Goal: Obtain resource: Download file/media

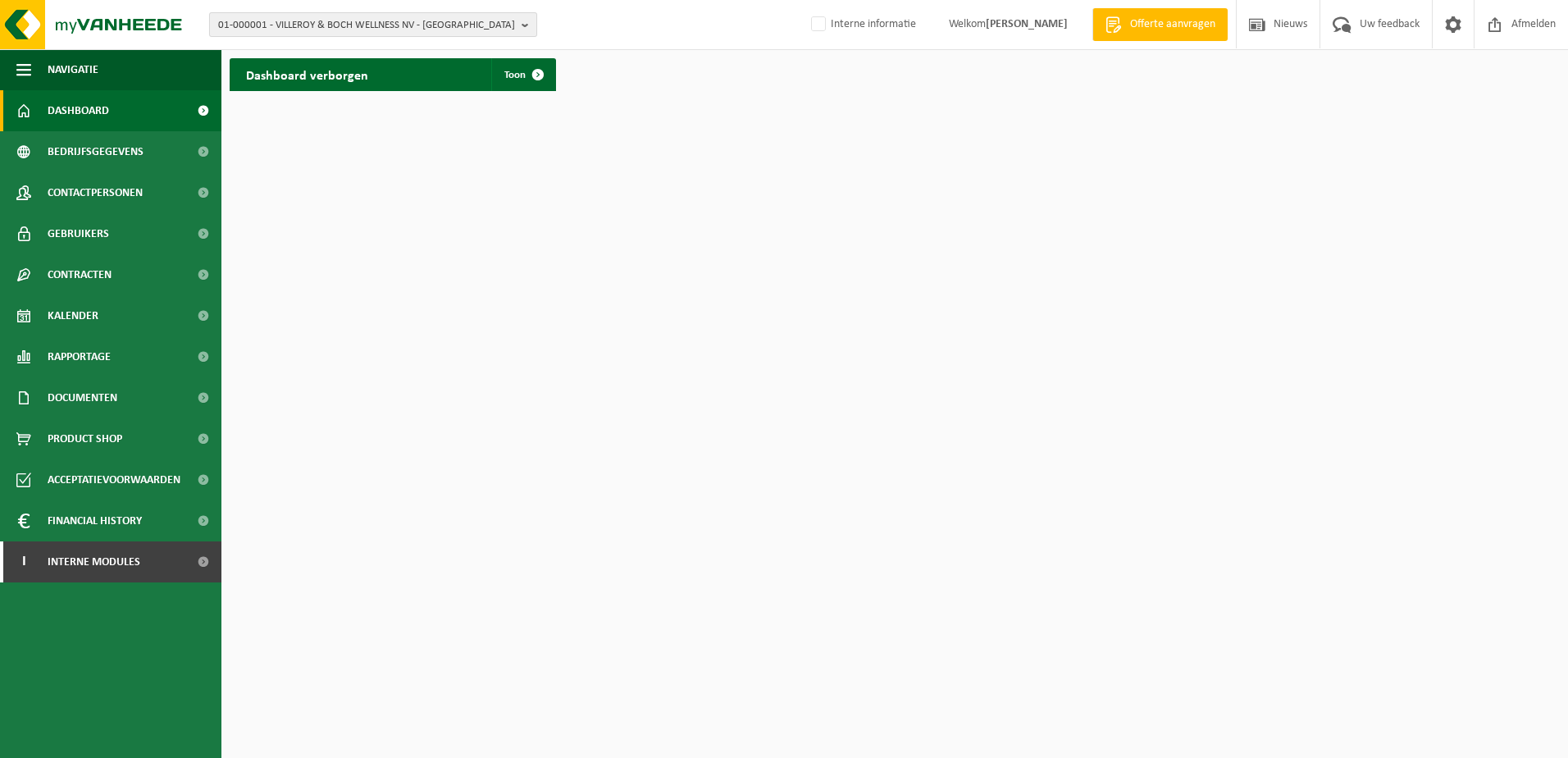
click at [291, 28] on span "01-000001 - VILLEROY & BOCH WELLNESS NV - ROESELARE" at bounding box center [367, 25] width 296 height 25
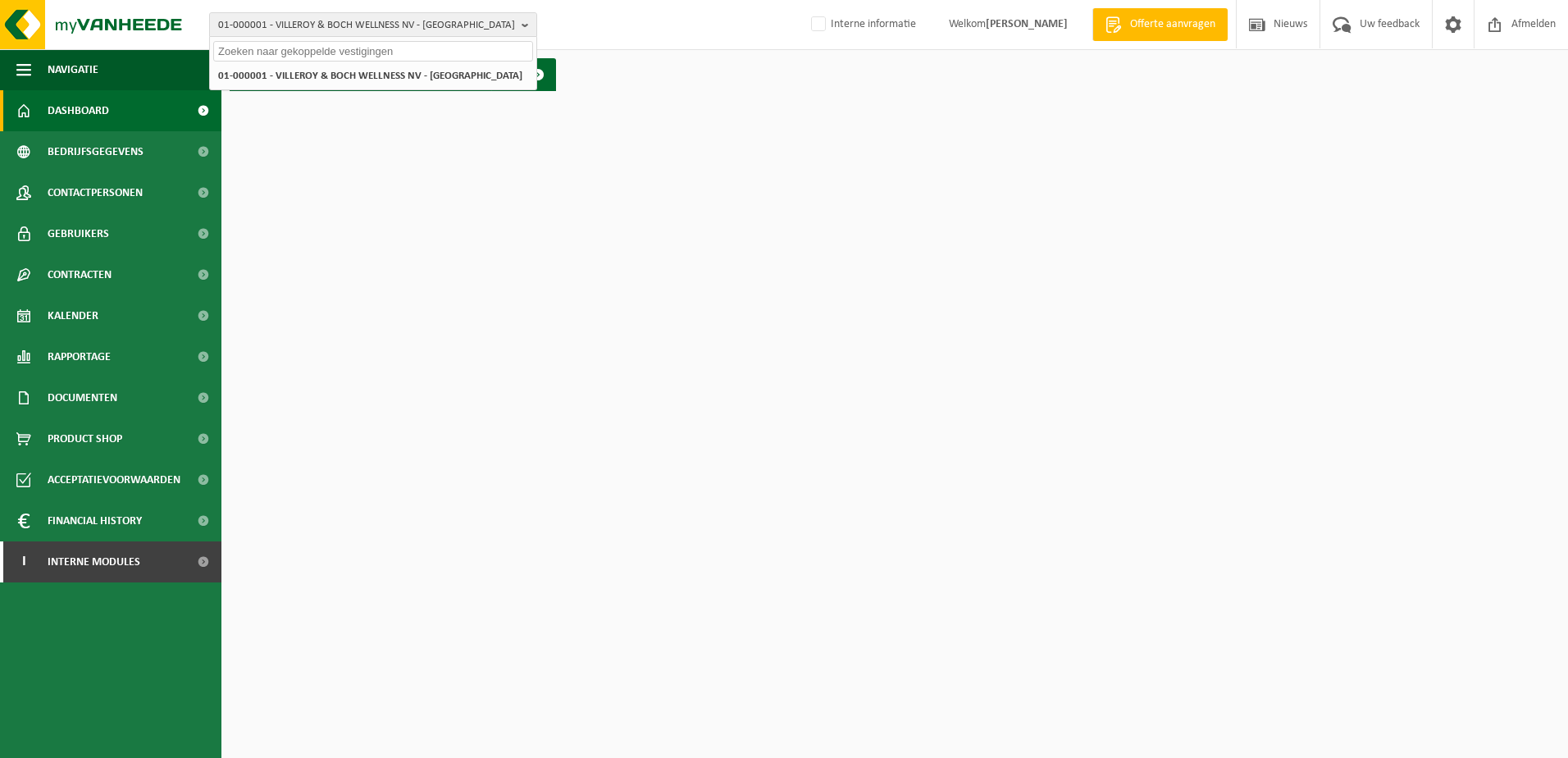
click at [301, 56] on input "text" at bounding box center [374, 51] width 320 height 20
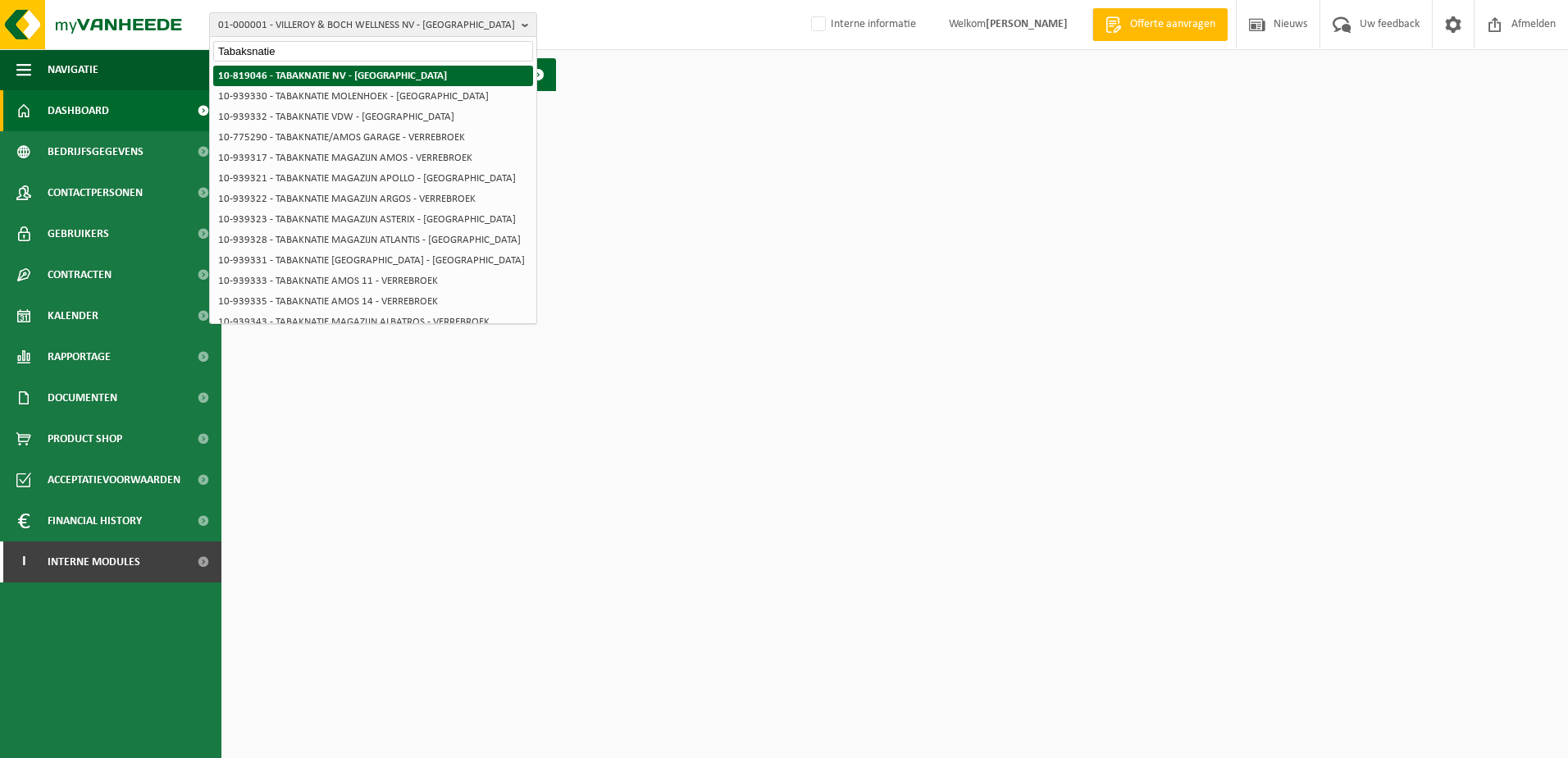
type input "Tabaksnatie"
click at [335, 75] on strong "10-819046 - TABAKNATIE NV - [GEOGRAPHIC_DATA]" at bounding box center [333, 75] width 229 height 11
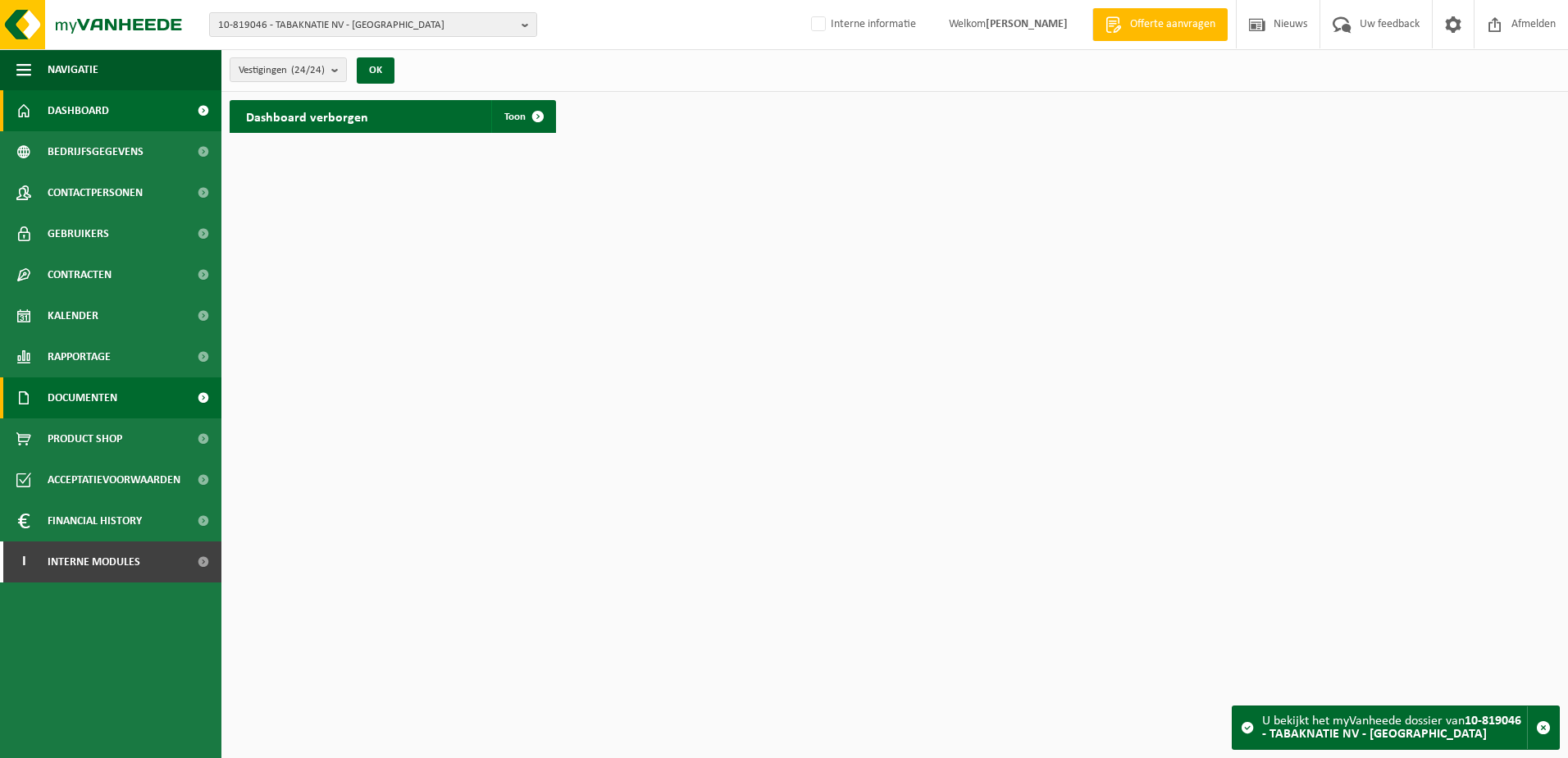
click at [84, 401] on span "Documenten" at bounding box center [82, 397] width 69 height 41
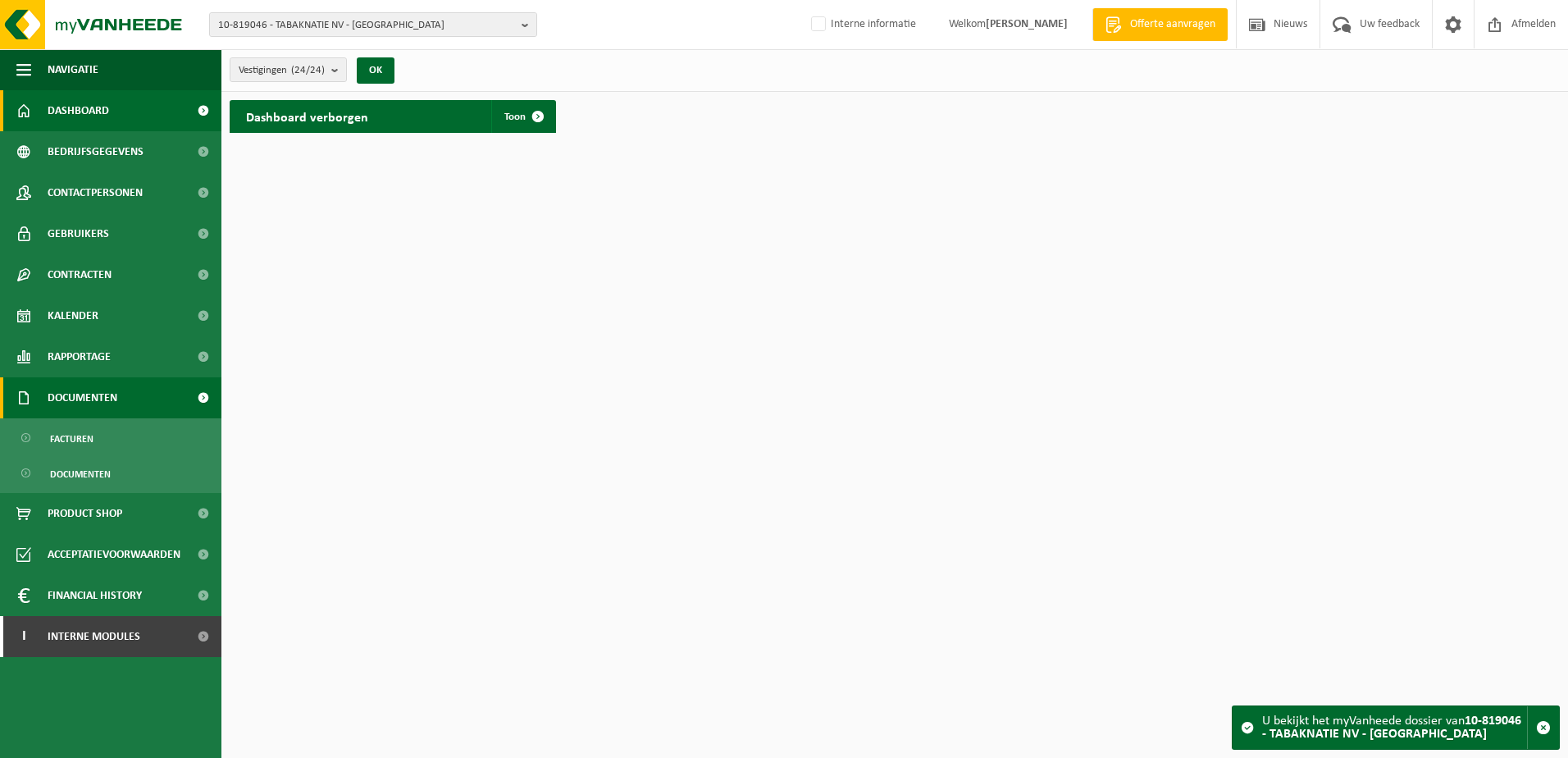
click at [81, 389] on span "Documenten" at bounding box center [82, 397] width 69 height 41
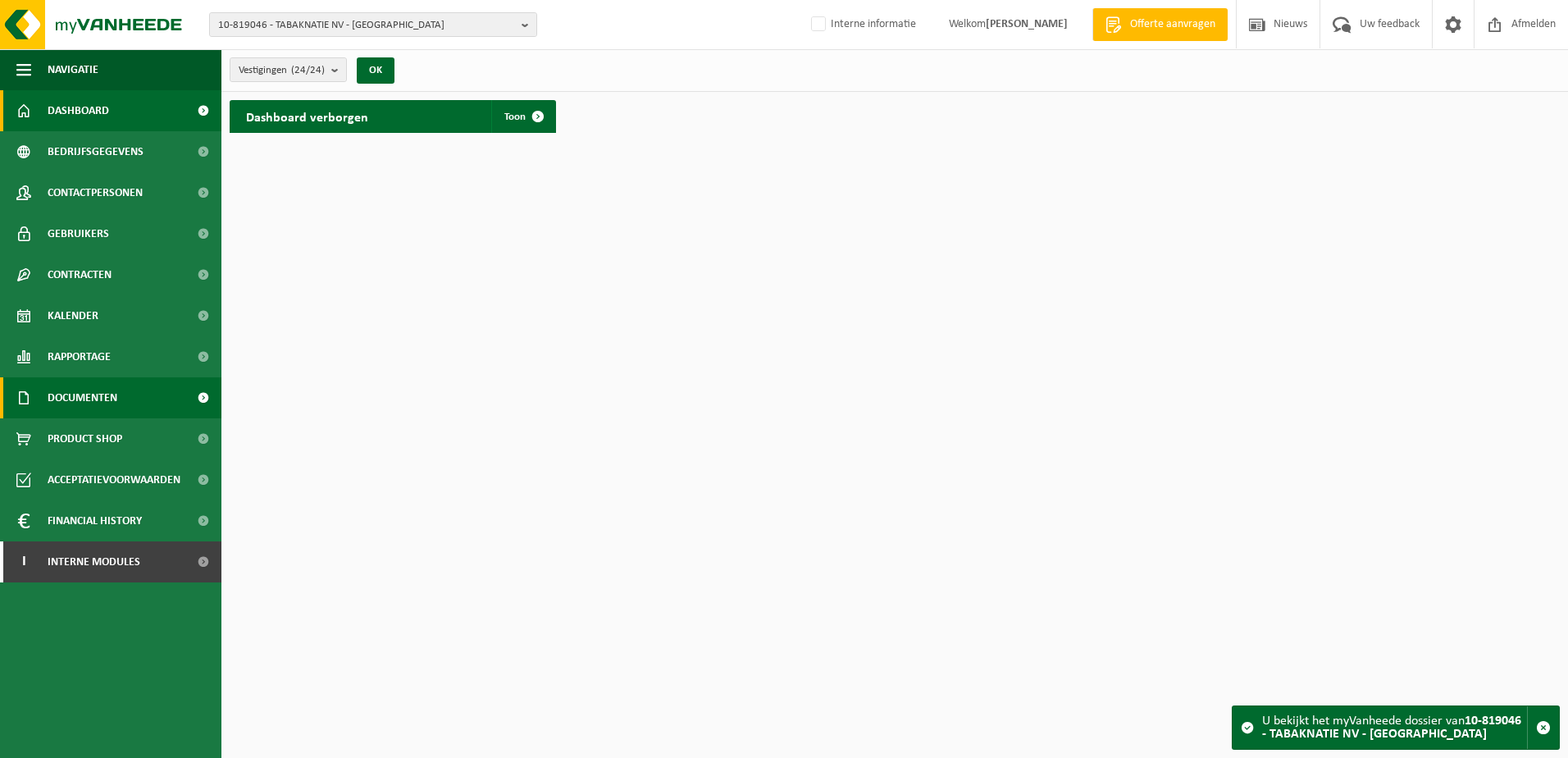
click at [85, 401] on span "Documenten" at bounding box center [82, 397] width 69 height 41
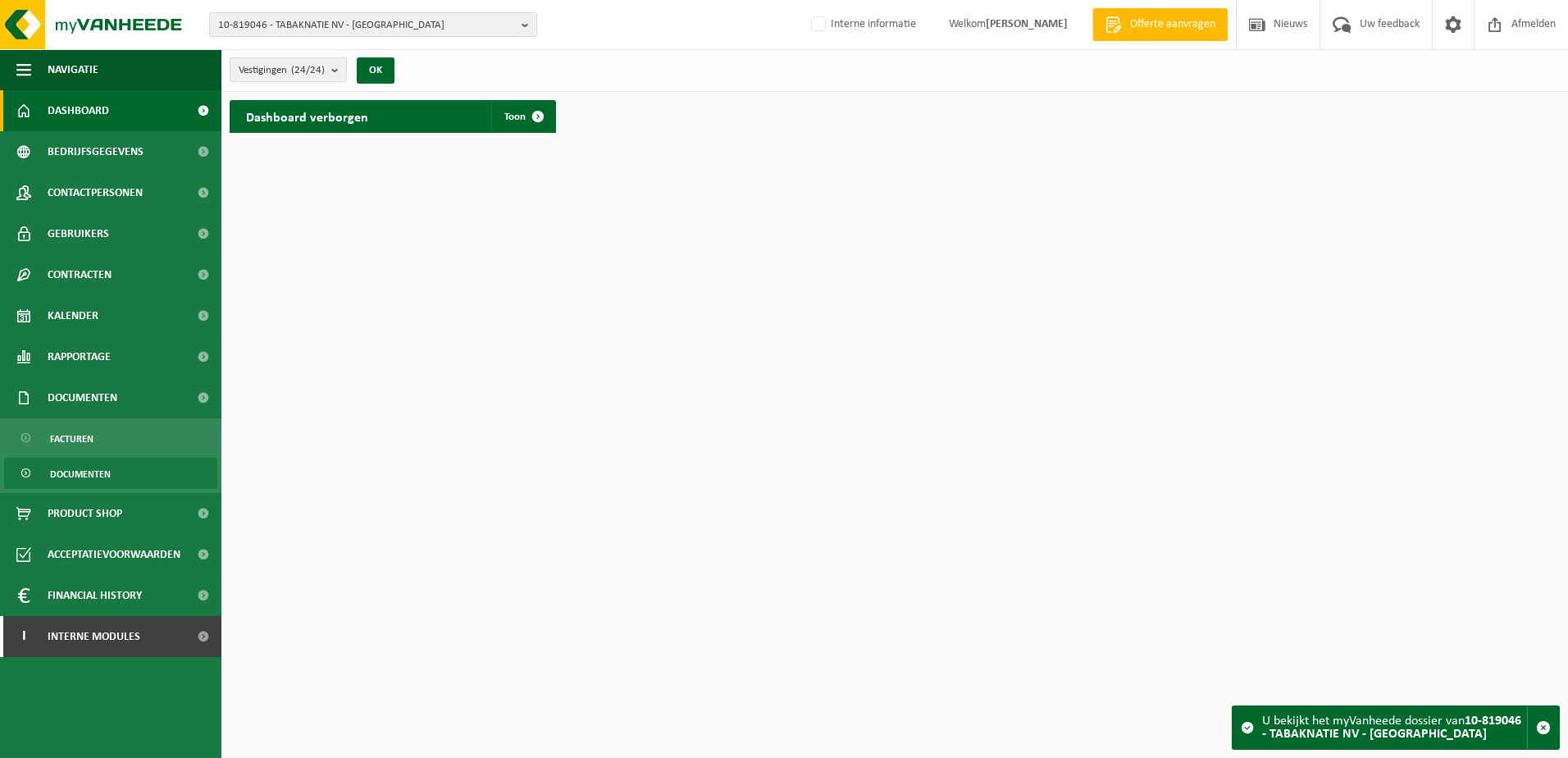
click at [105, 468] on span "Documenten" at bounding box center [80, 473] width 61 height 31
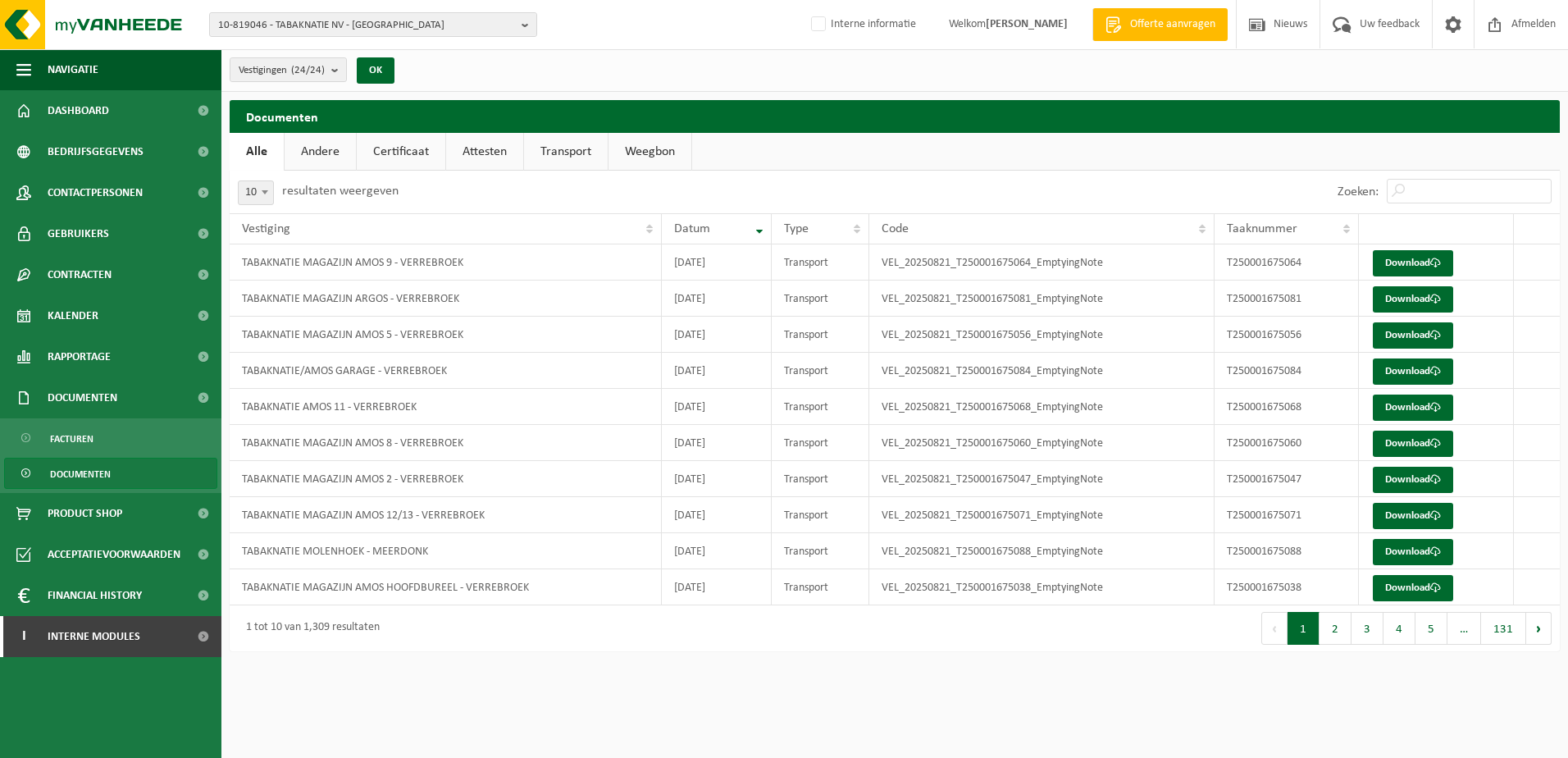
click at [481, 157] on link "Attesten" at bounding box center [485, 152] width 77 height 38
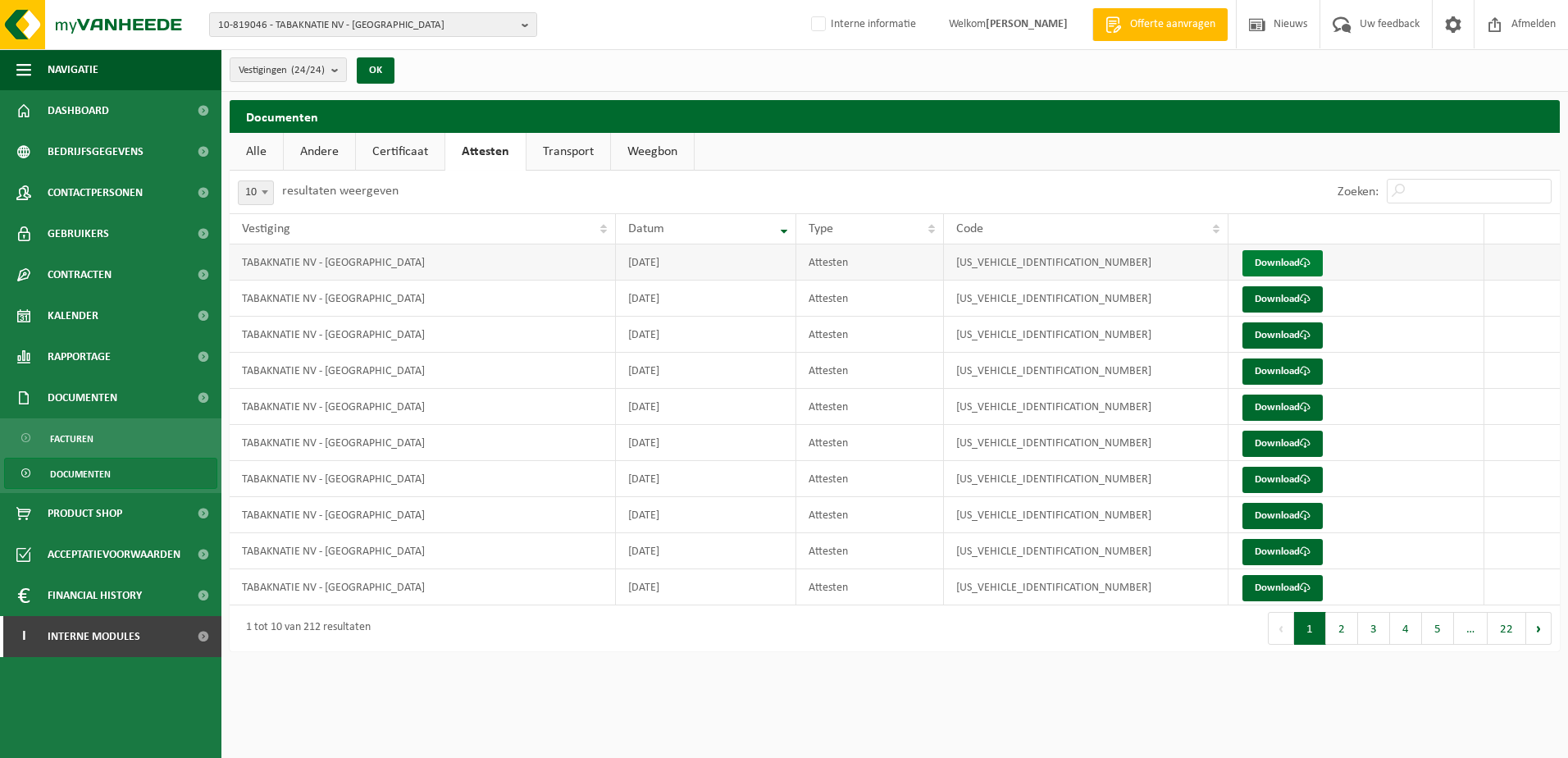
click at [1282, 256] on link "Download" at bounding box center [1283, 263] width 80 height 26
